Goal: Information Seeking & Learning: Learn about a topic

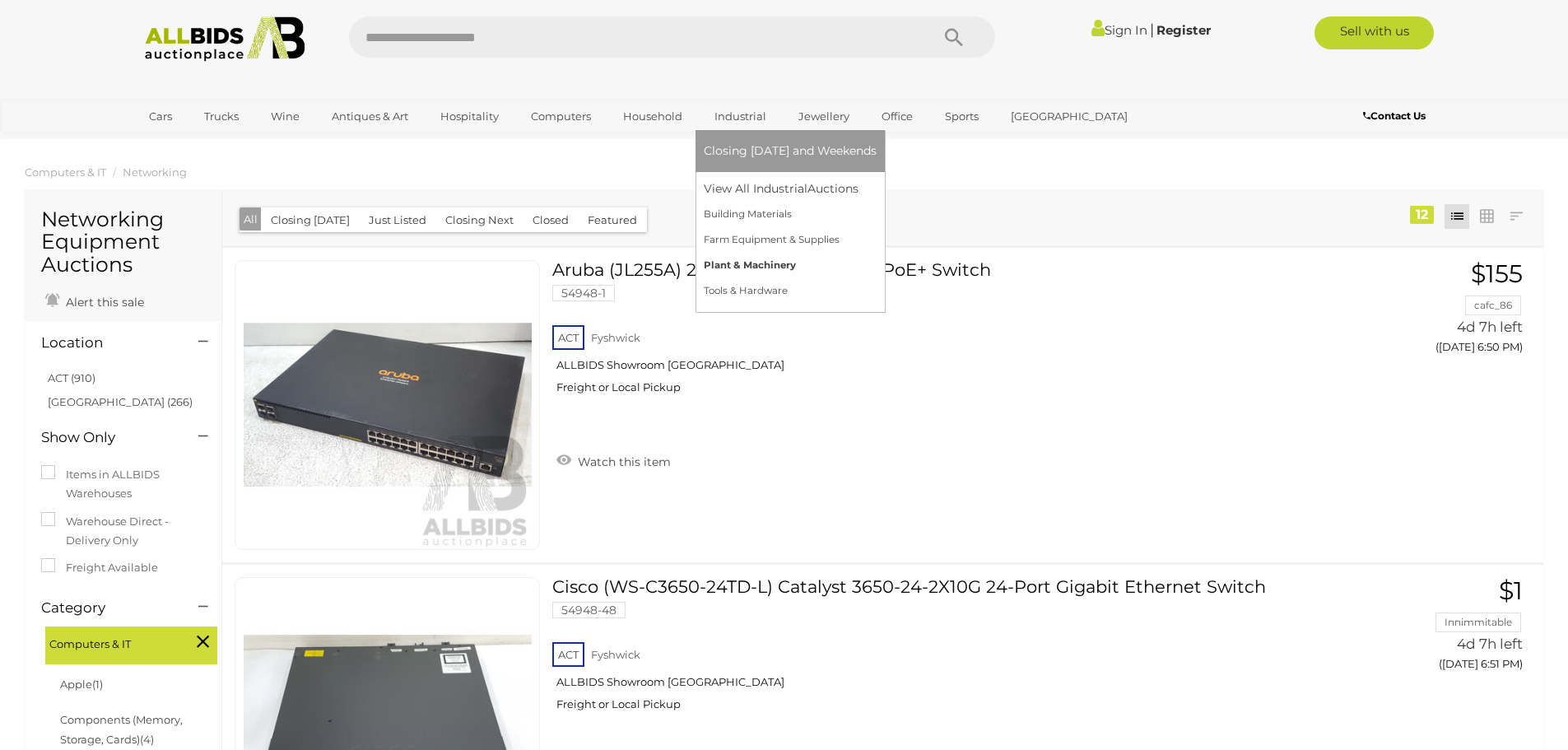
click at [777, 261] on link "Plant & Machinery" at bounding box center [790, 265] width 173 height 26
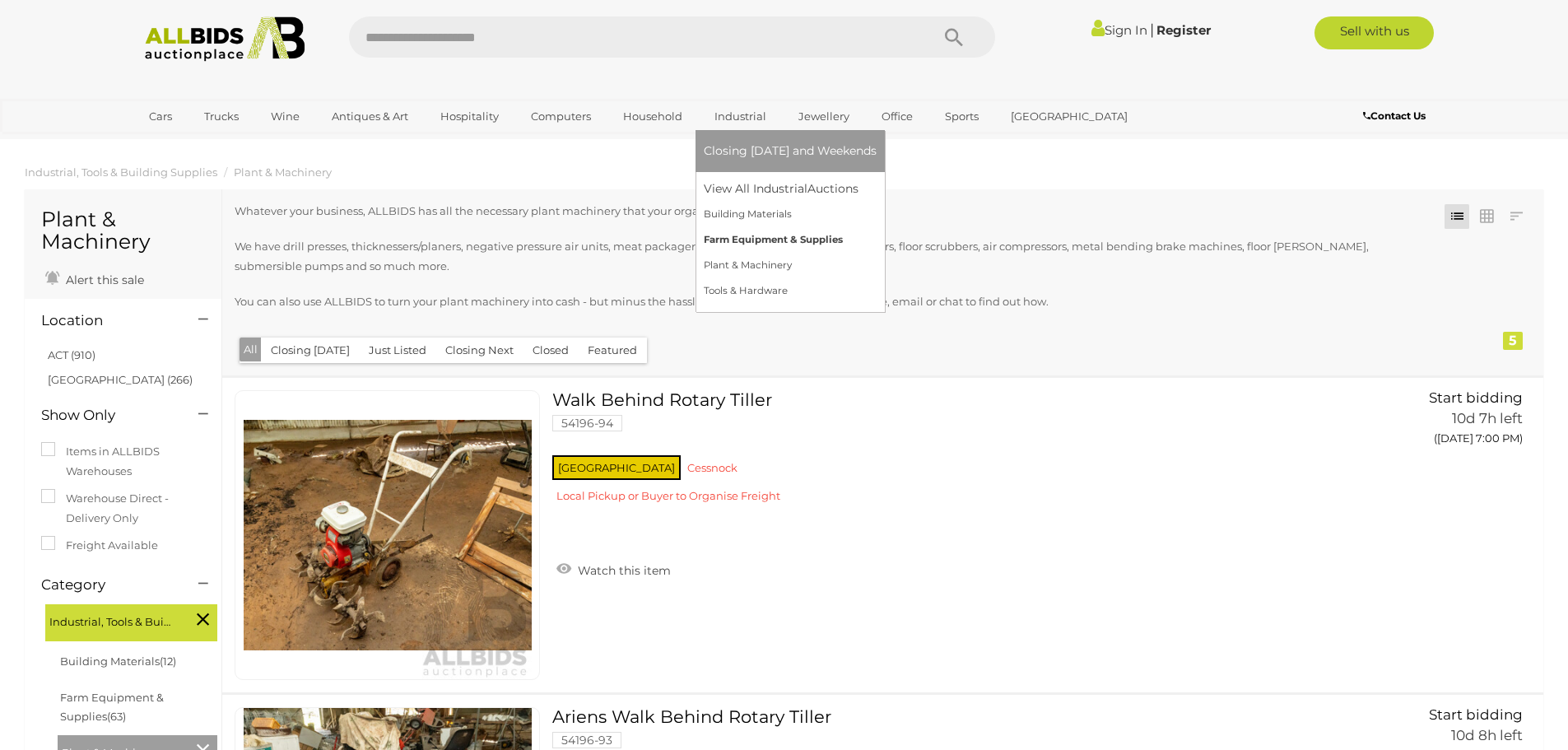
click at [753, 241] on link "Farm Equipment & Supplies" at bounding box center [790, 240] width 173 height 26
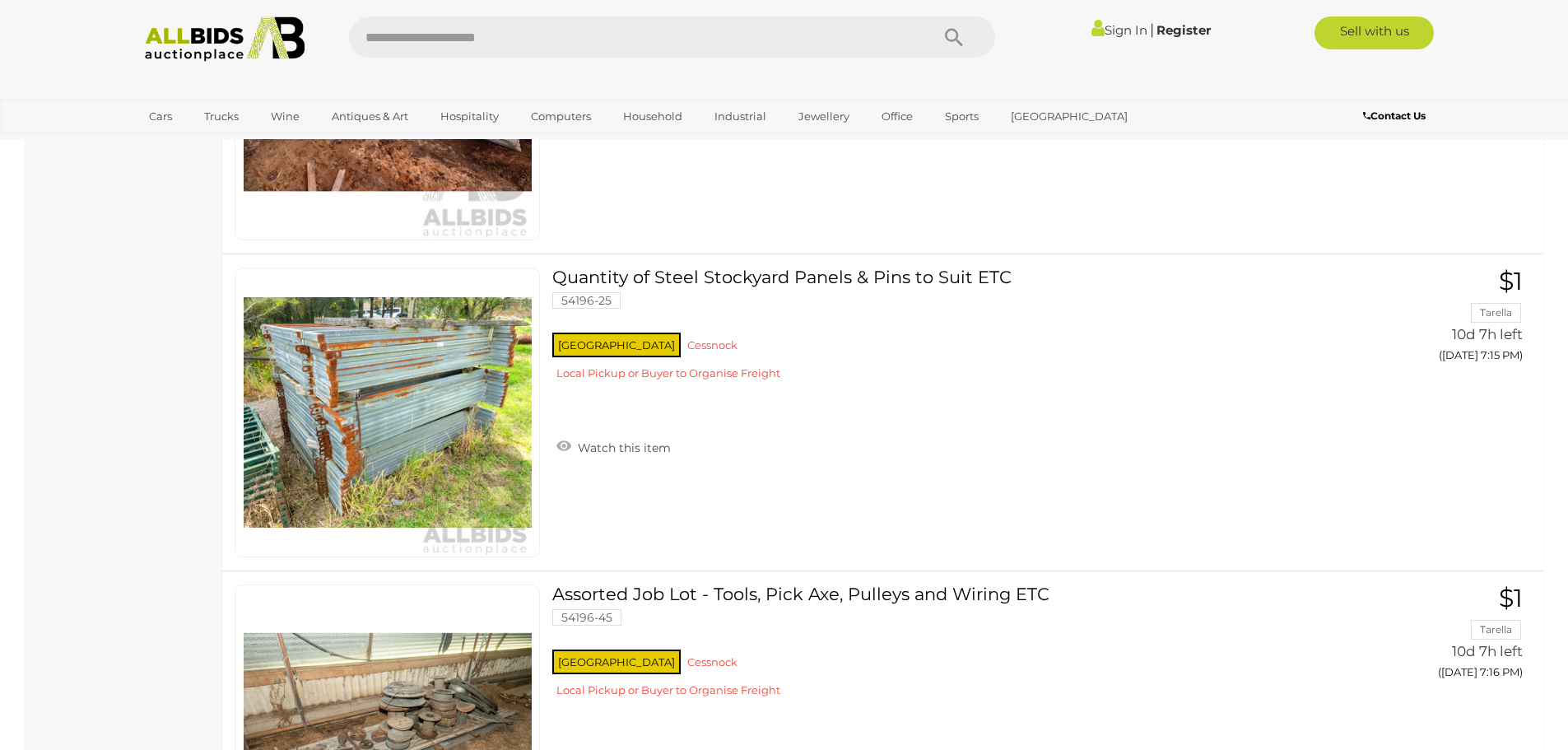
scroll to position [6834, 0]
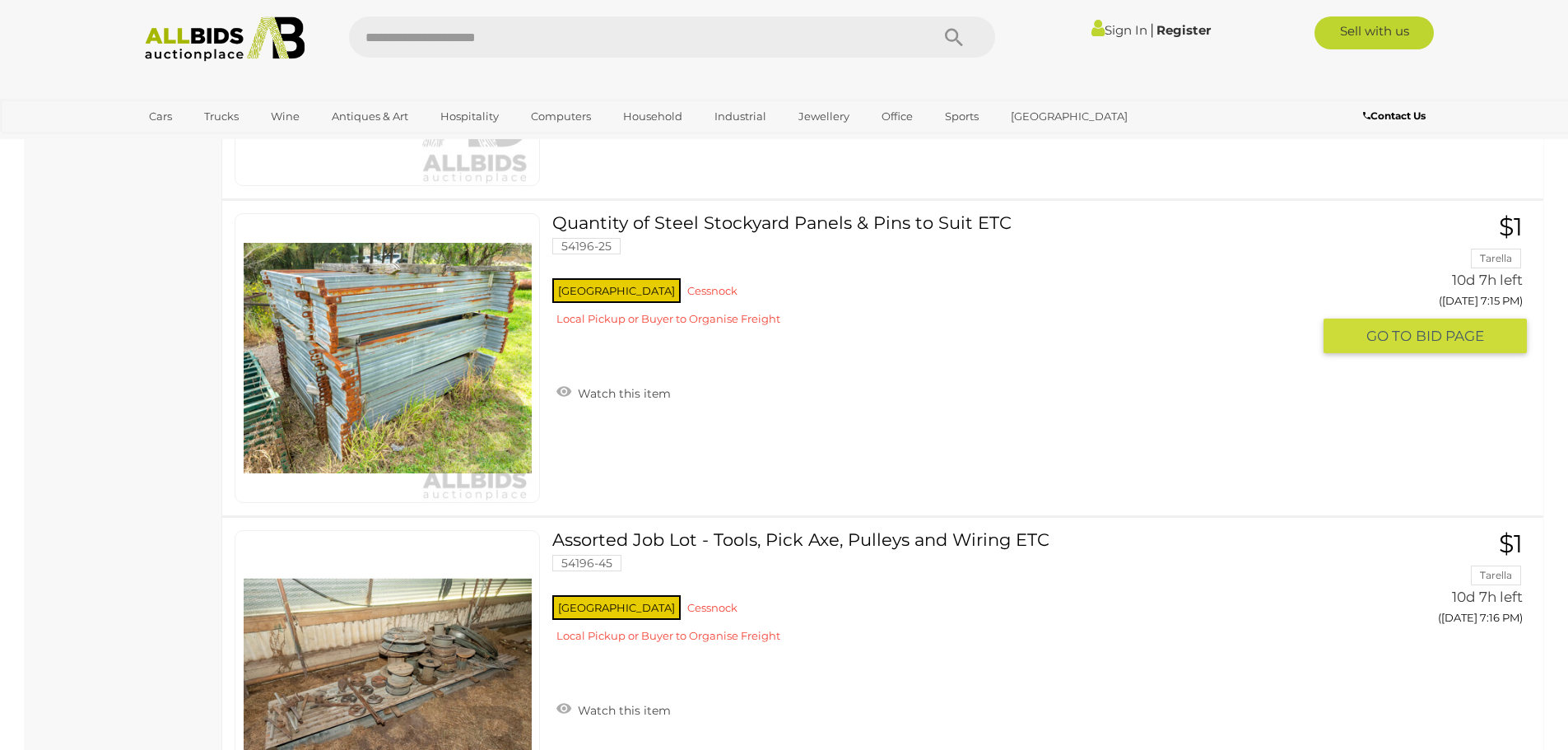
click at [342, 372] on img at bounding box center [388, 358] width 288 height 289
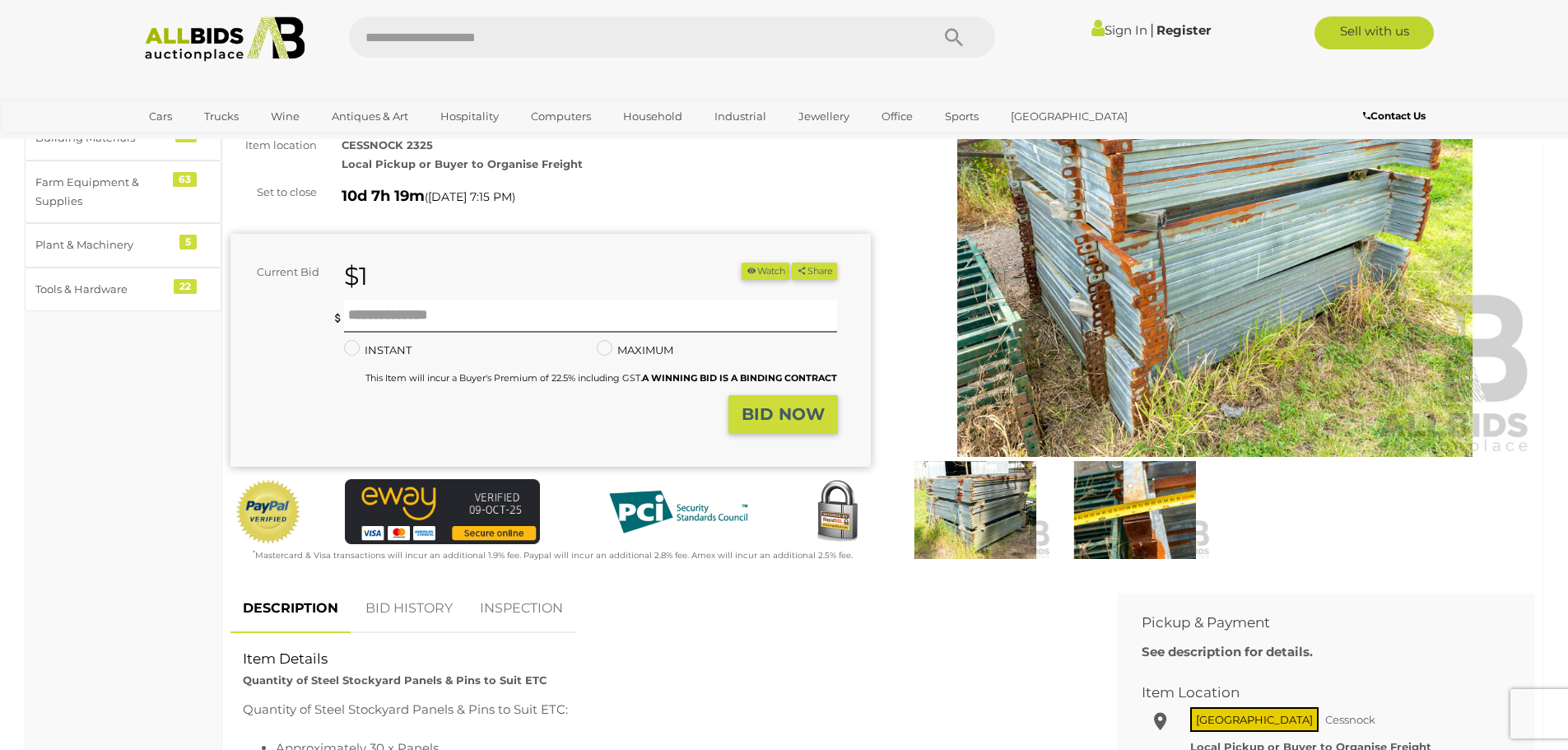
scroll to position [165, 0]
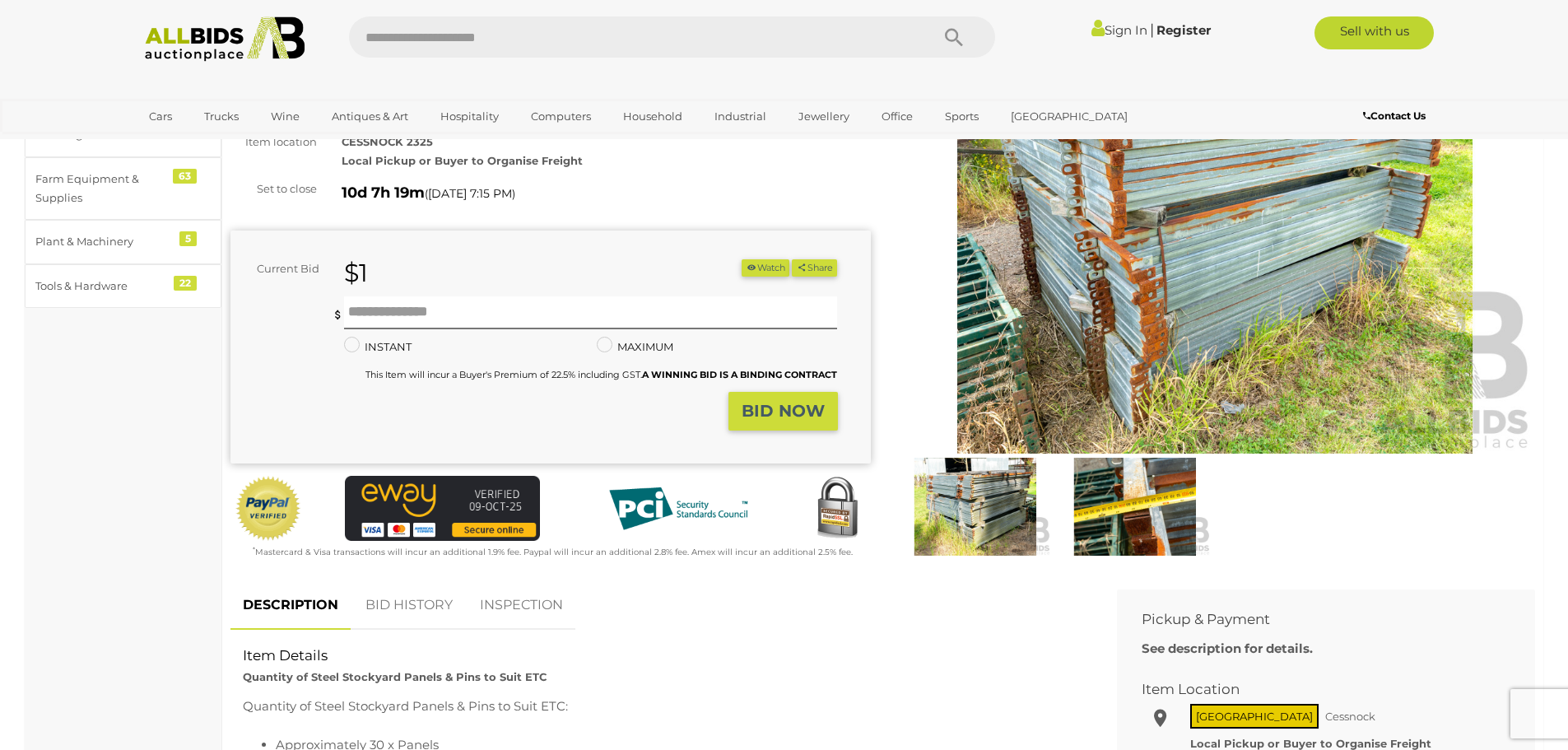
click at [992, 477] on img at bounding box center [975, 507] width 152 height 98
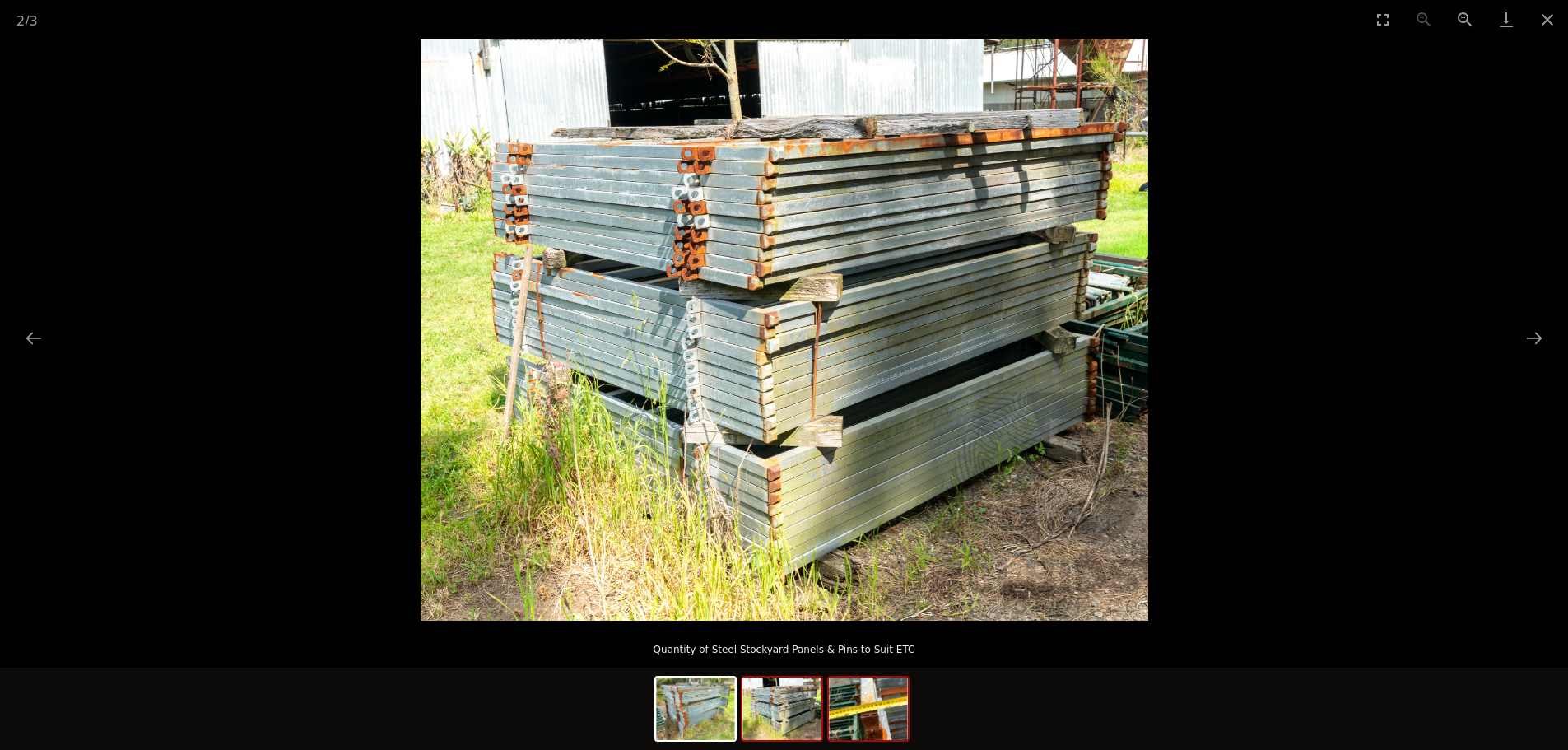
click at [843, 717] on img at bounding box center [868, 709] width 79 height 63
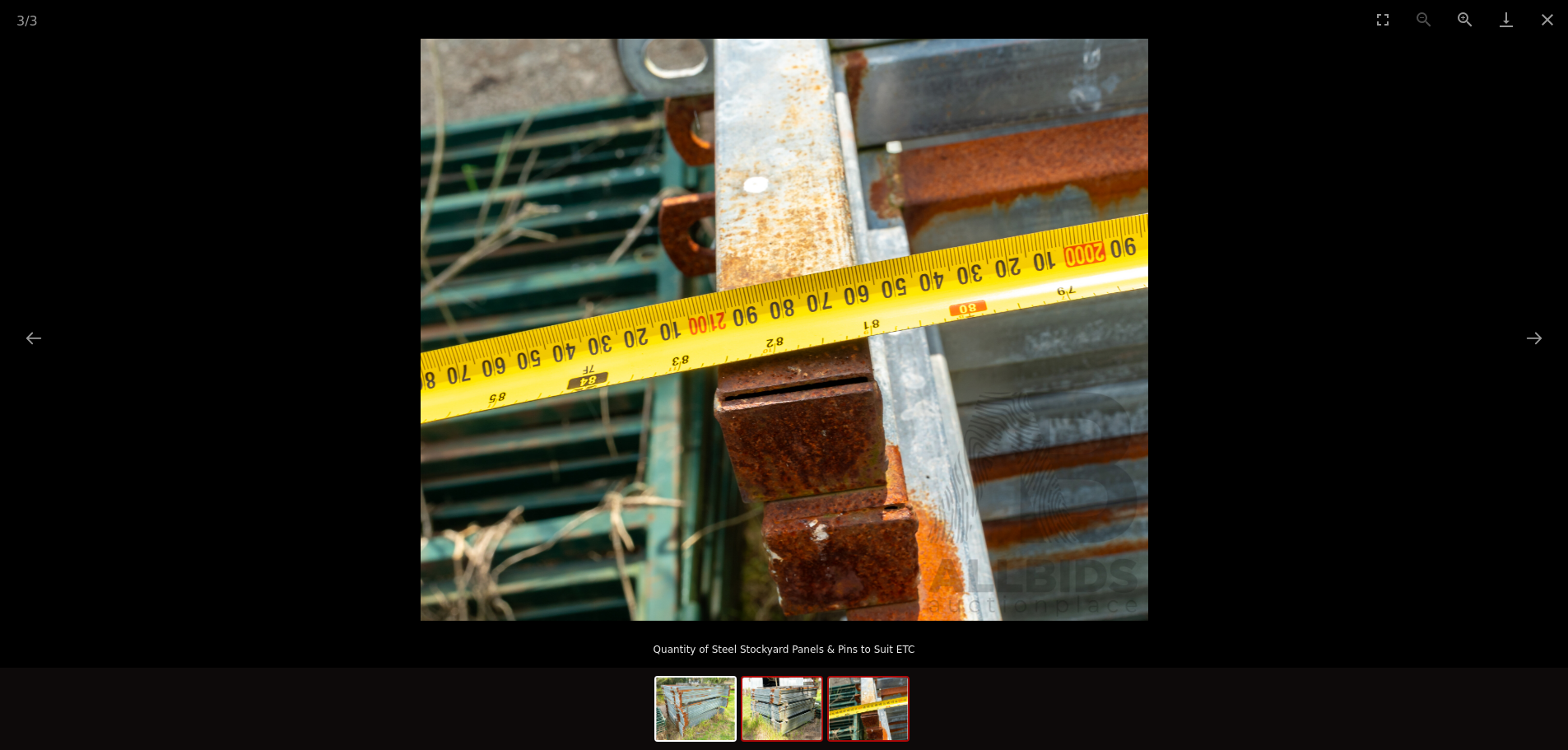
click at [781, 697] on img at bounding box center [781, 709] width 79 height 63
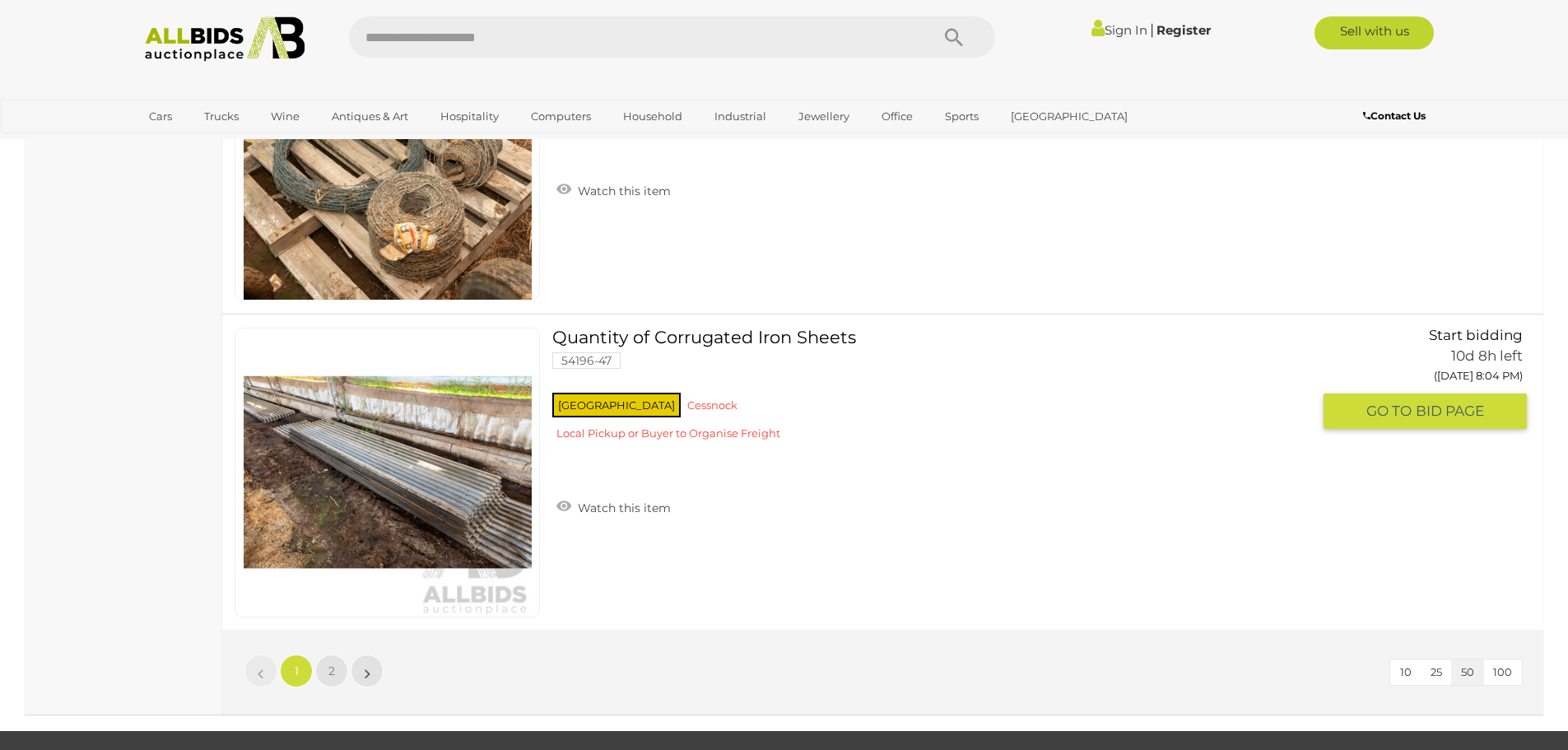
scroll to position [15582, 0]
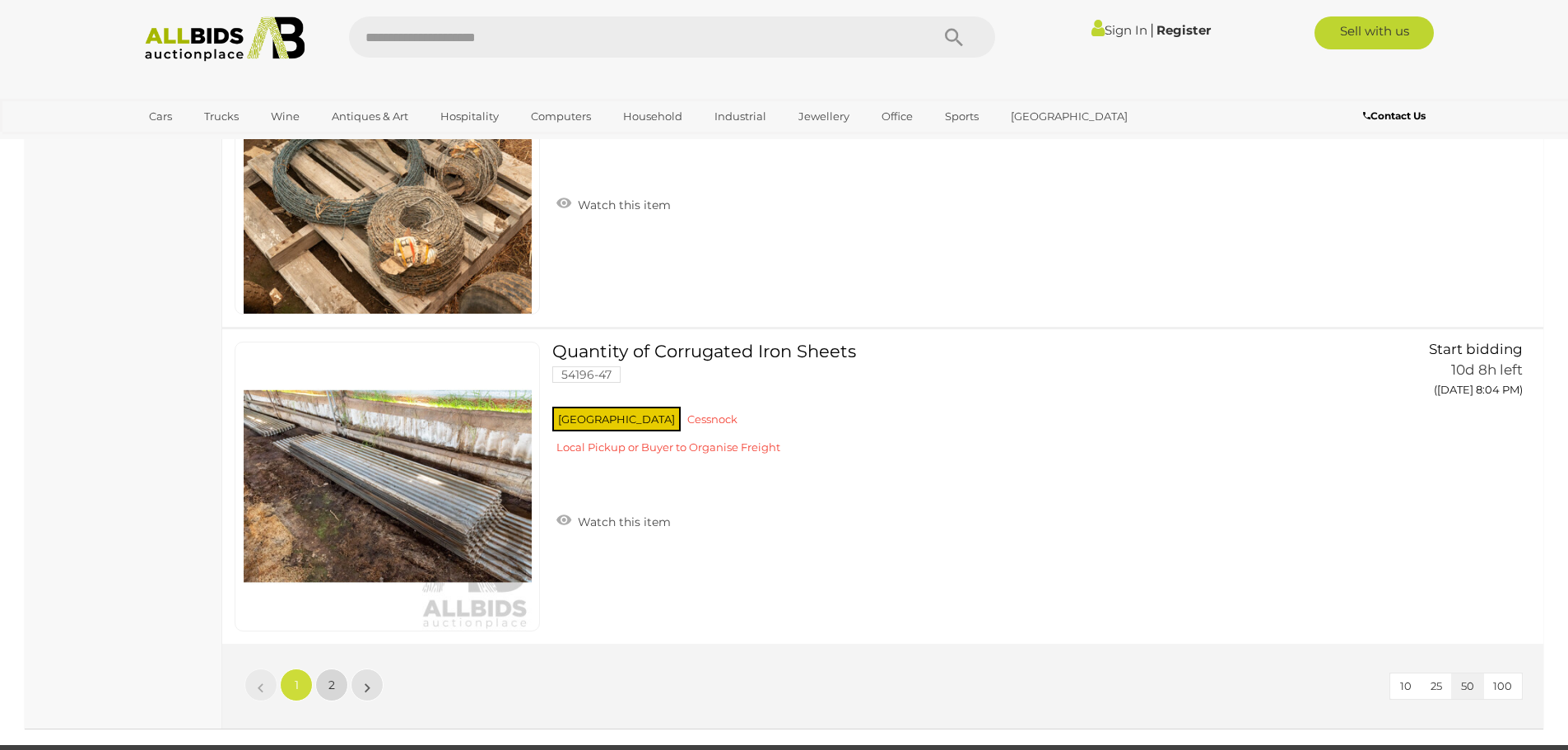
click at [341, 682] on link "2" at bounding box center [332, 685] width 33 height 33
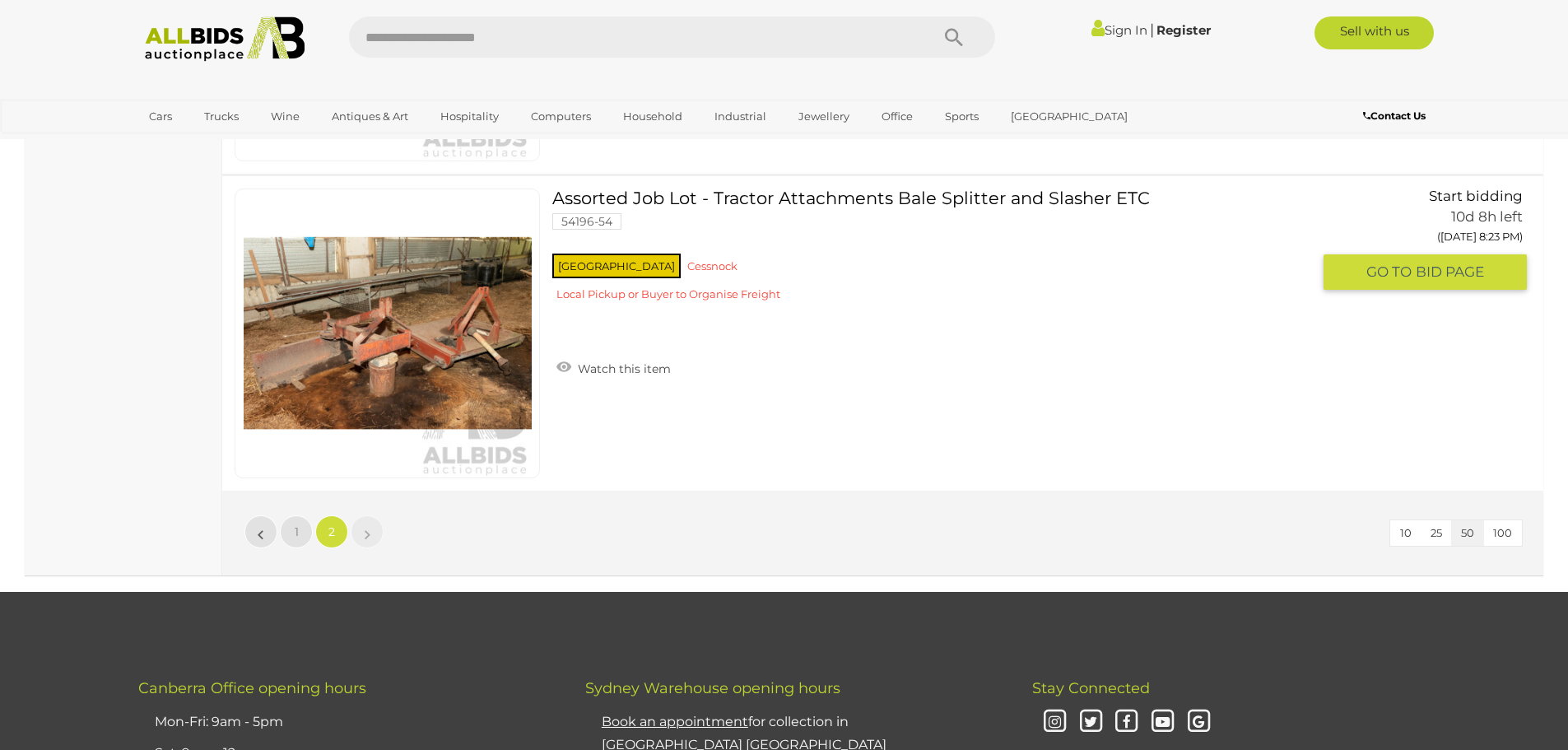
scroll to position [3999, 0]
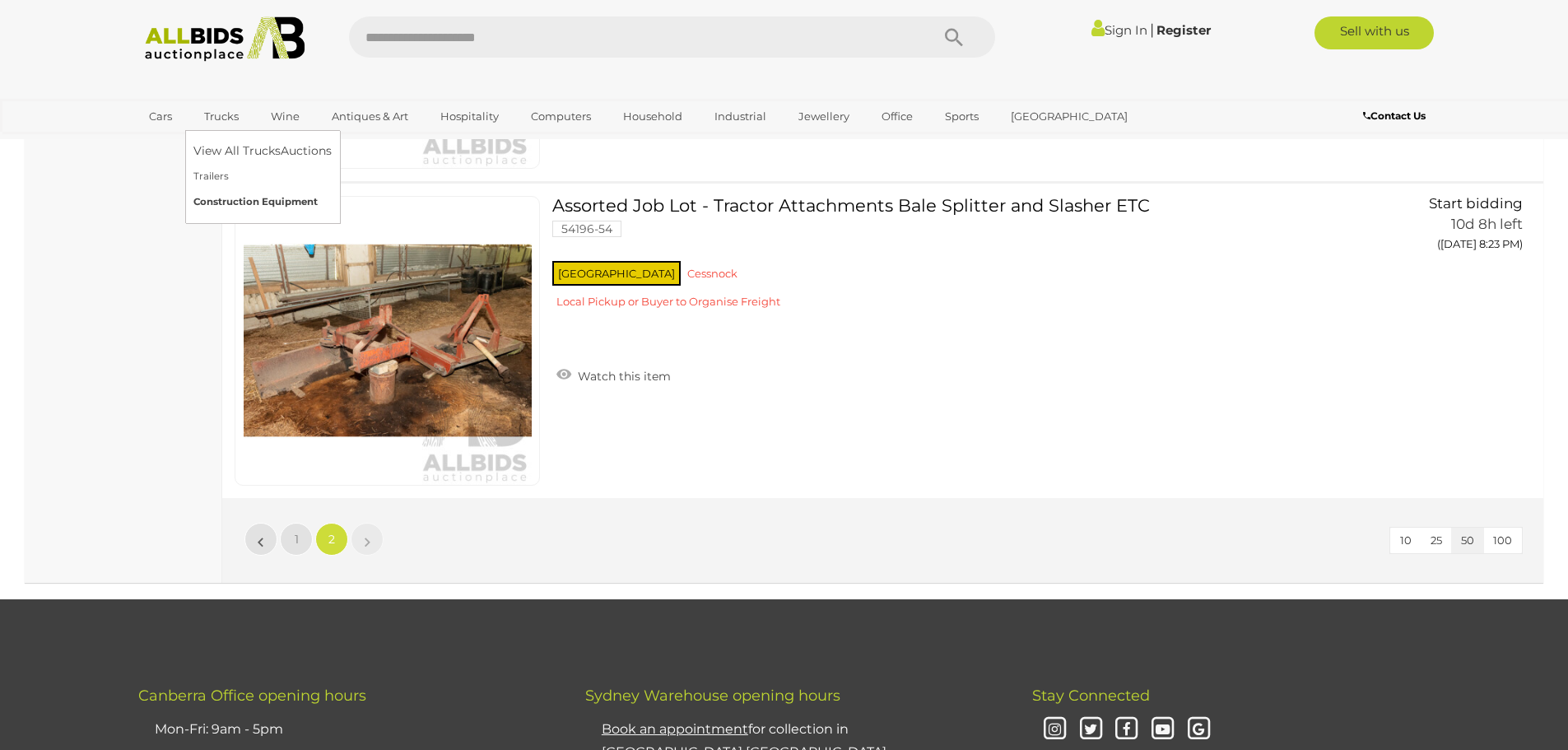
click at [255, 199] on link "Construction Equipment" at bounding box center [263, 203] width 139 height 26
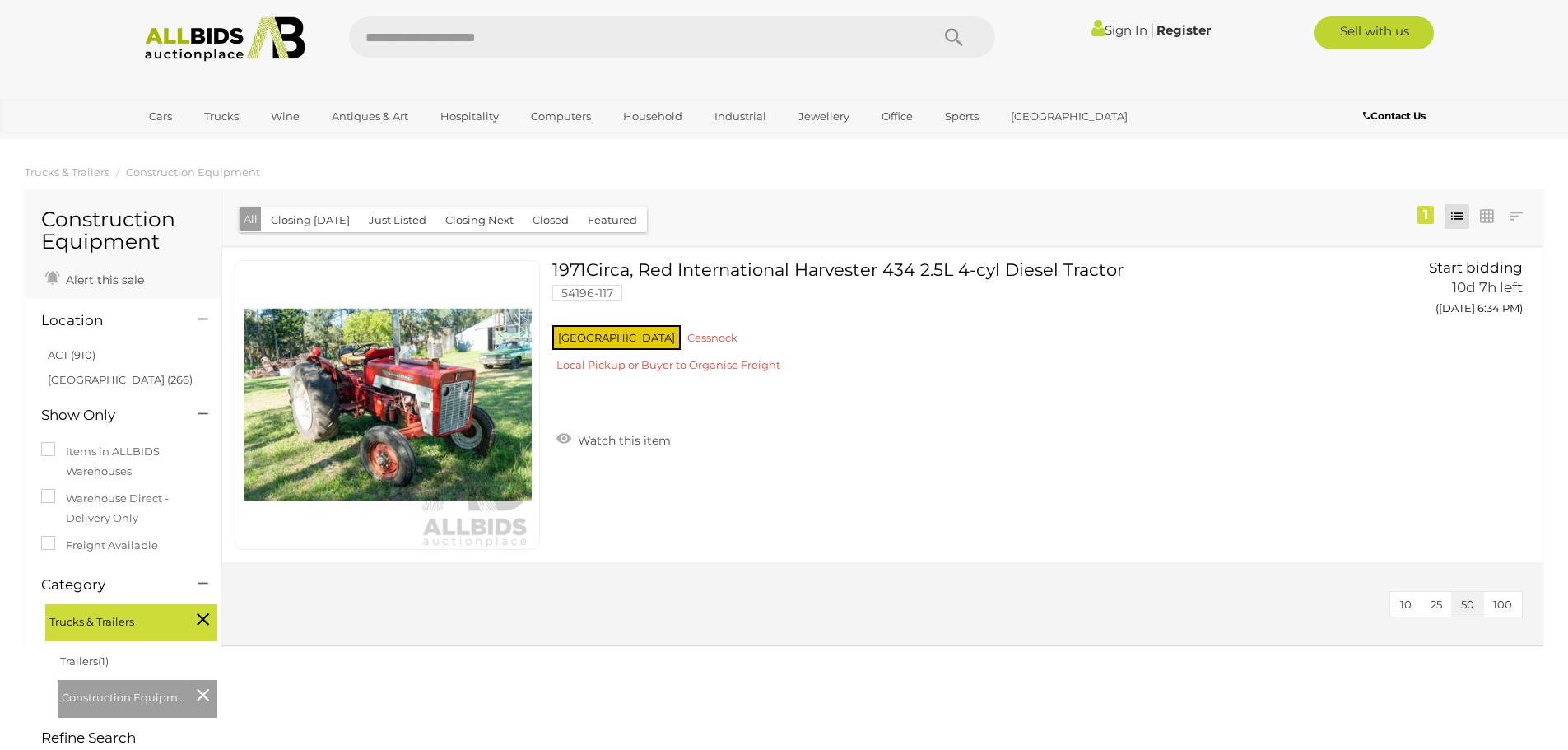
click at [386, 158] on body "< Search Auctions in Construction Equipment | ALLBIDS |" at bounding box center [784, 525] width 1568 height 1051
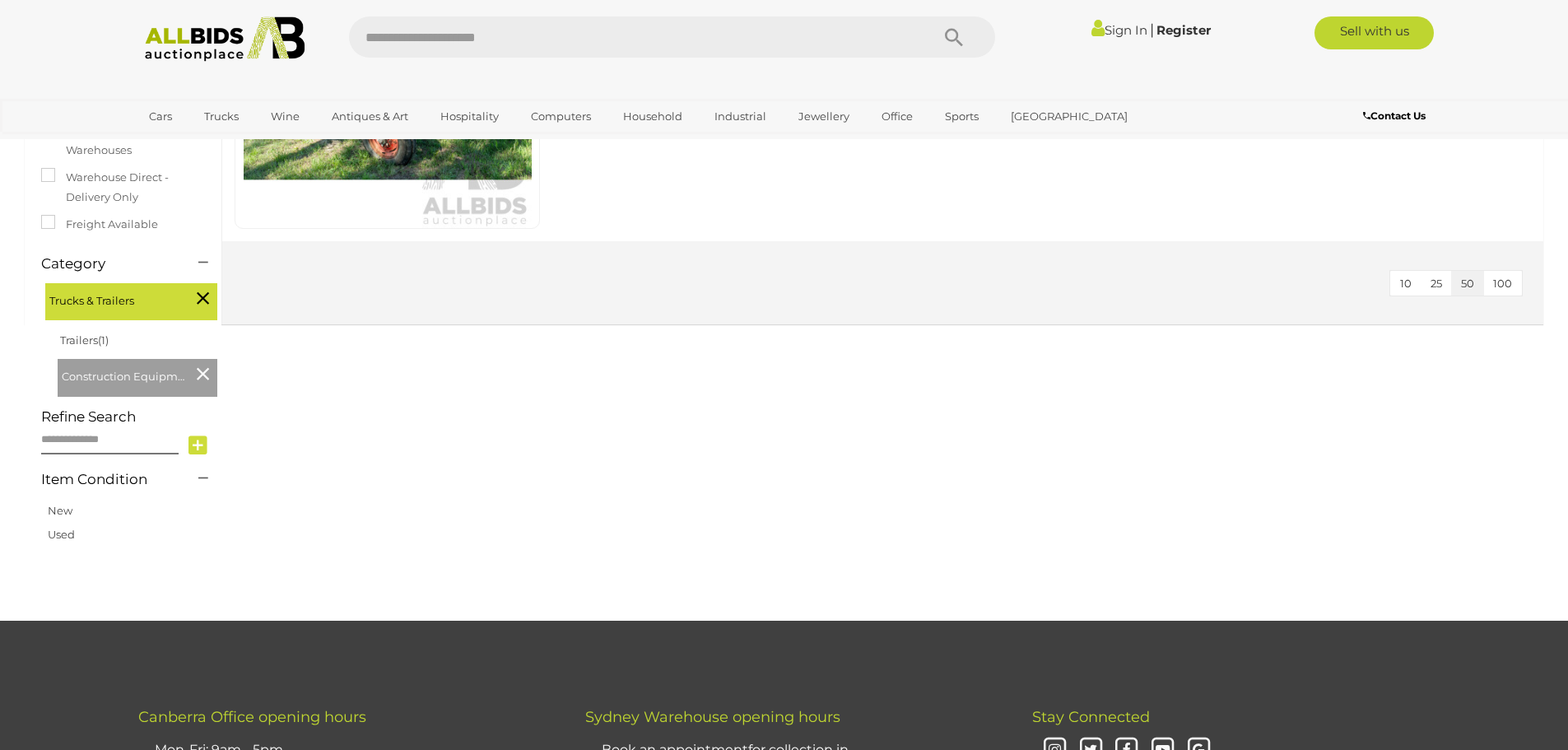
scroll to position [329, 0]
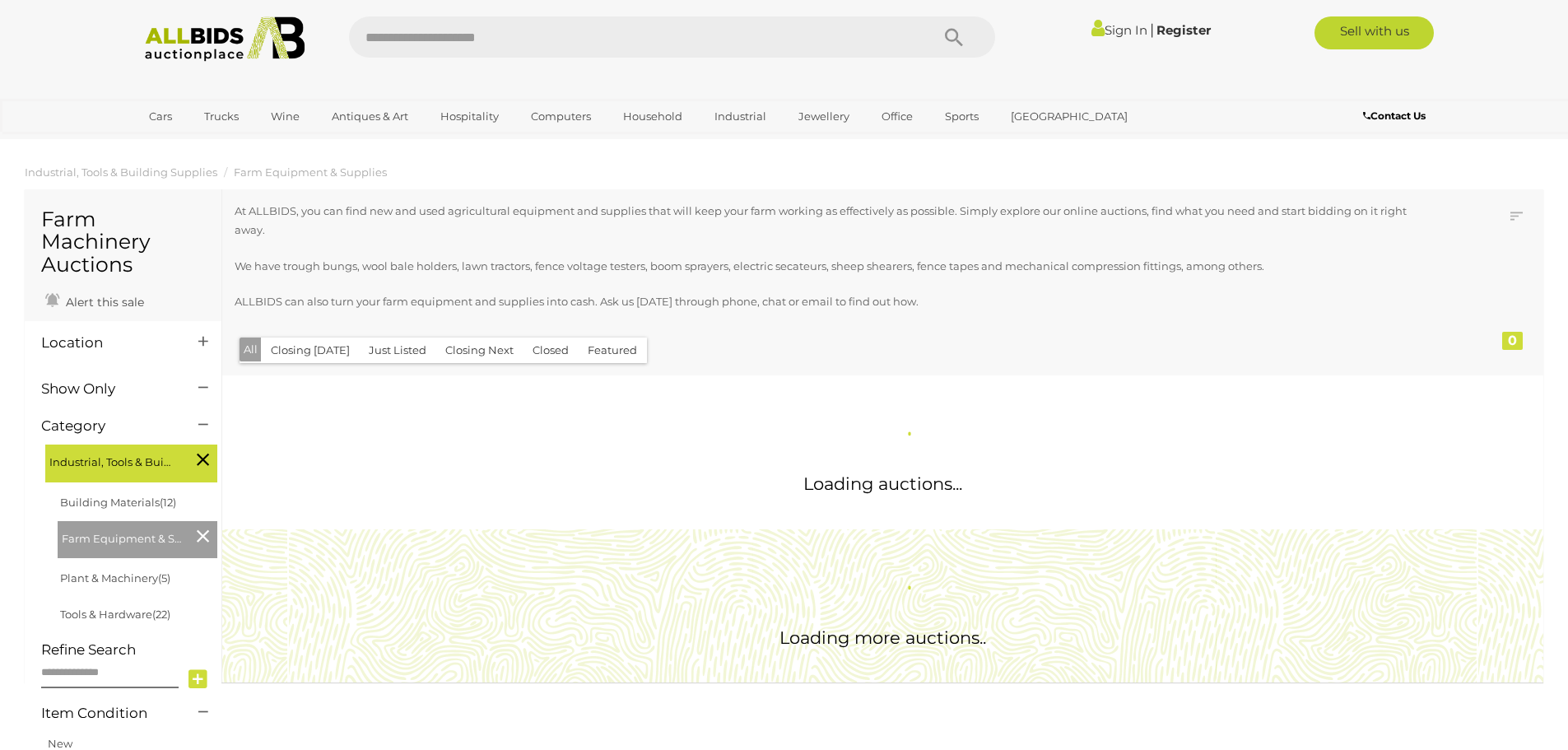
scroll to position [1042, 0]
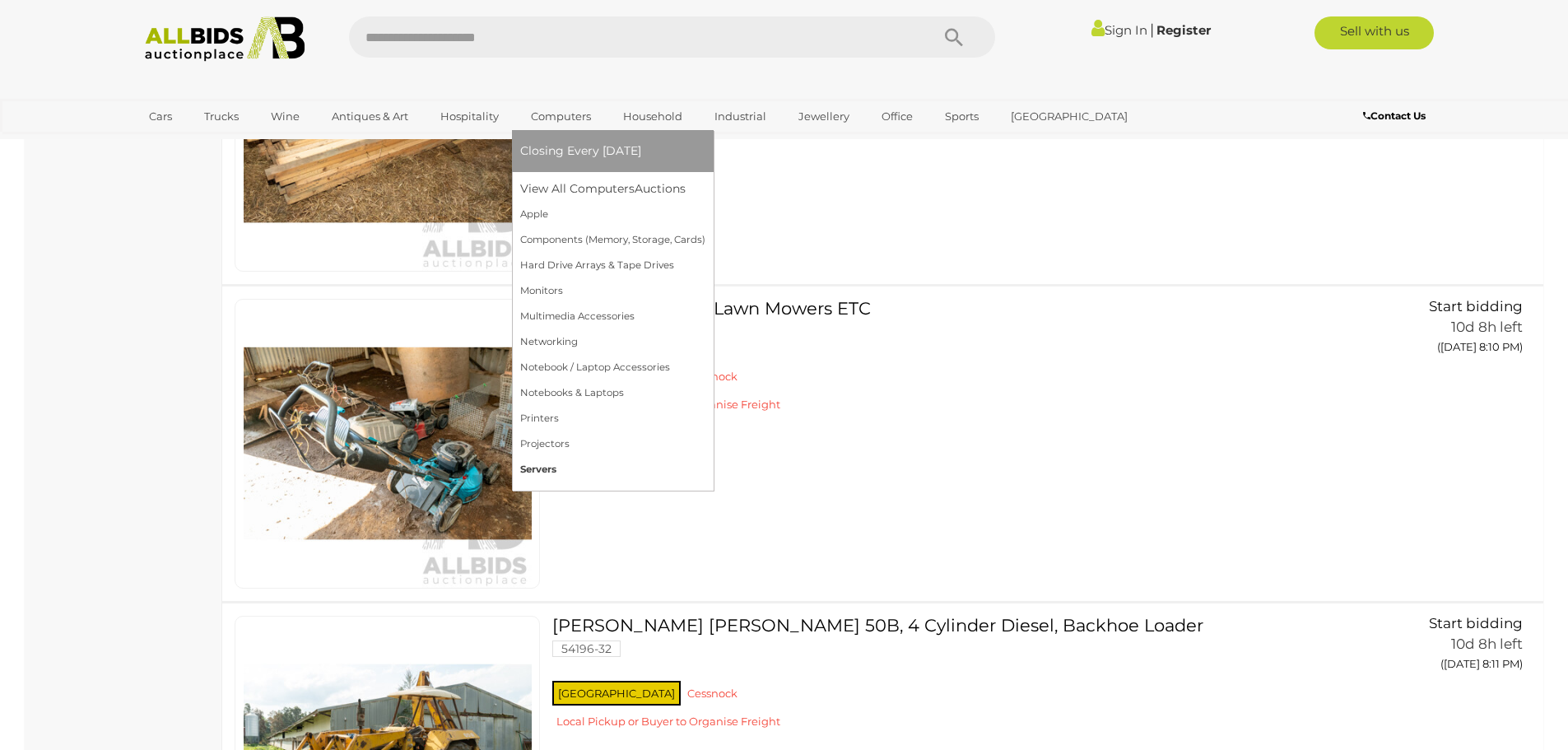
click at [547, 467] on link "Servers" at bounding box center [613, 470] width 185 height 26
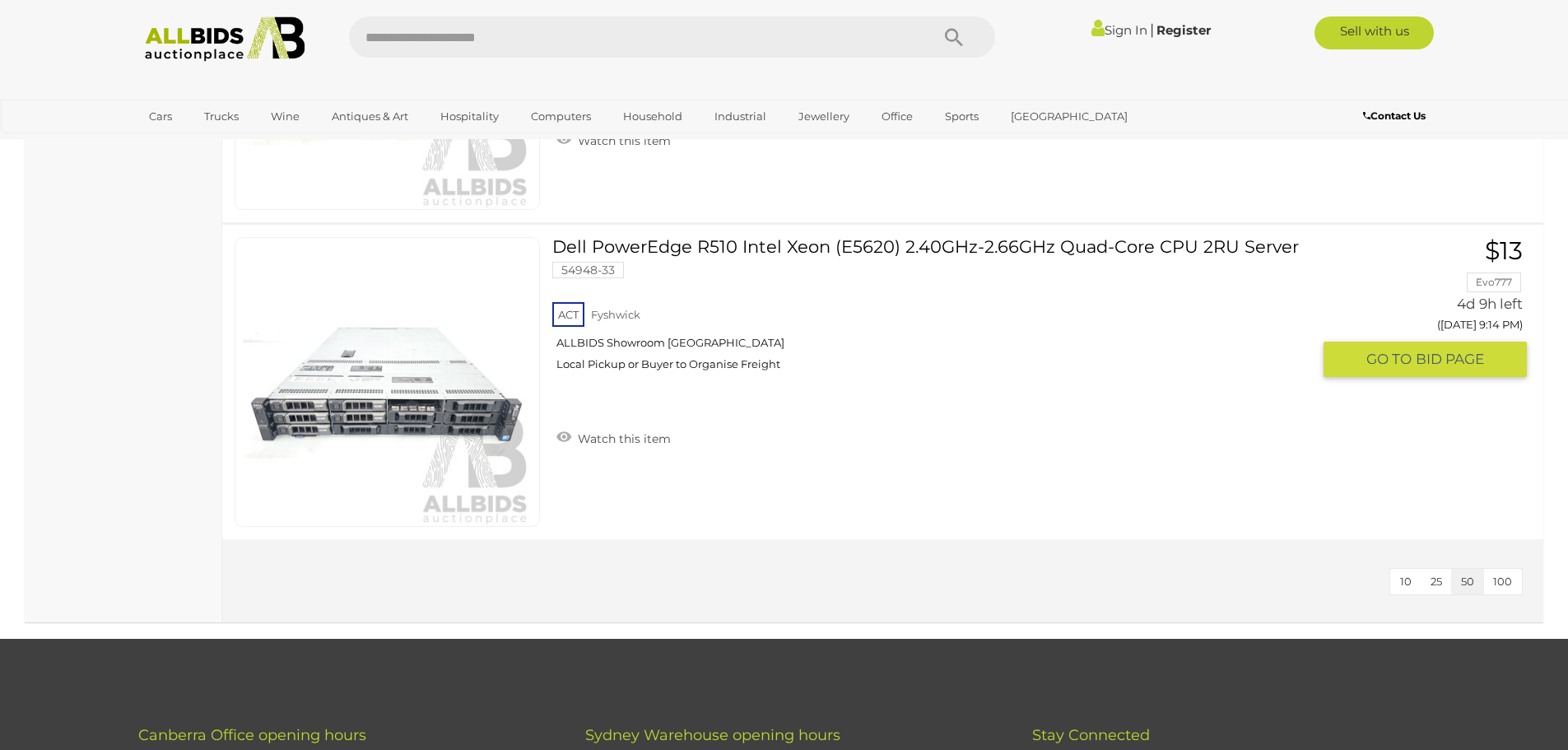
scroll to position [4529, 0]
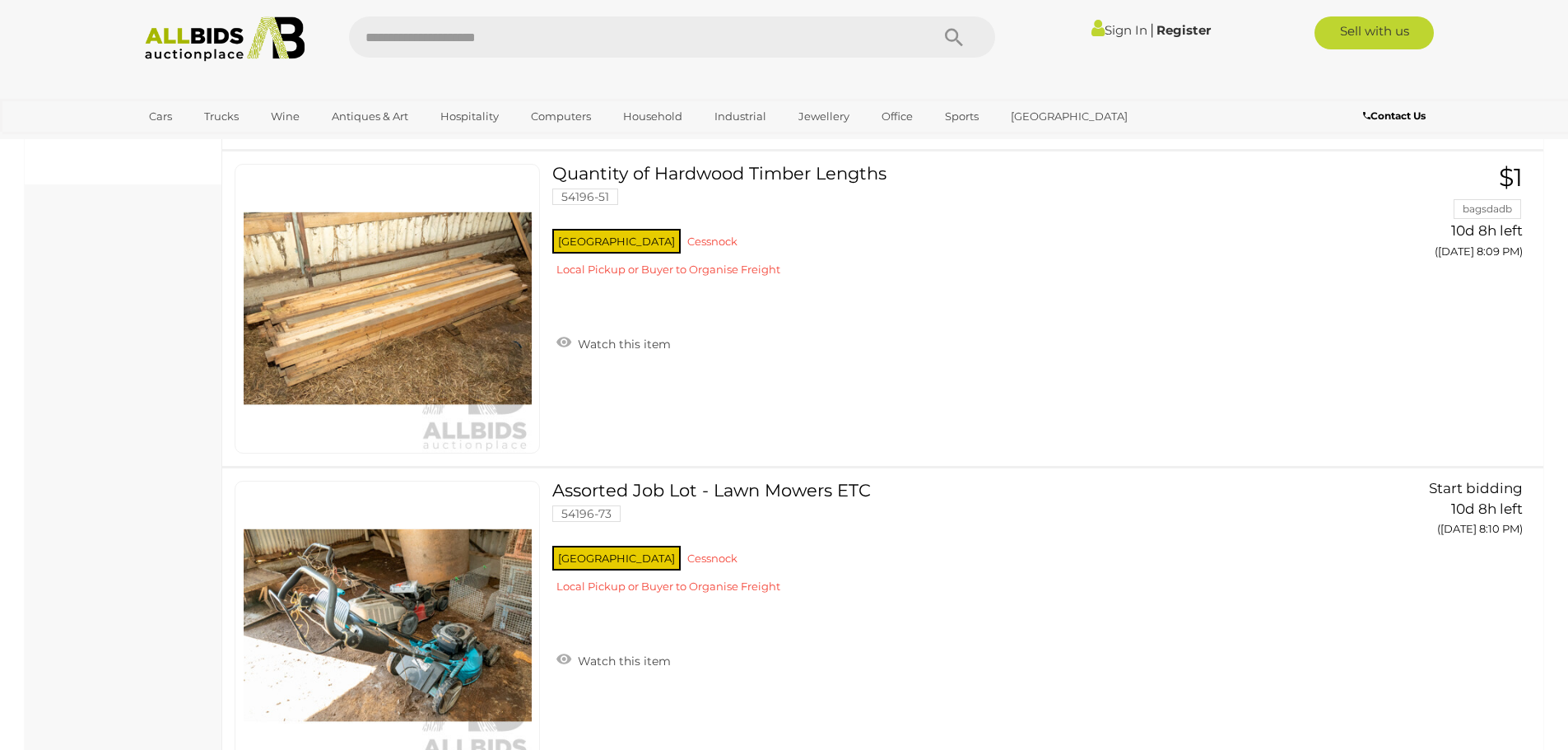
scroll to position [1042, 0]
